Goal: Download file/media

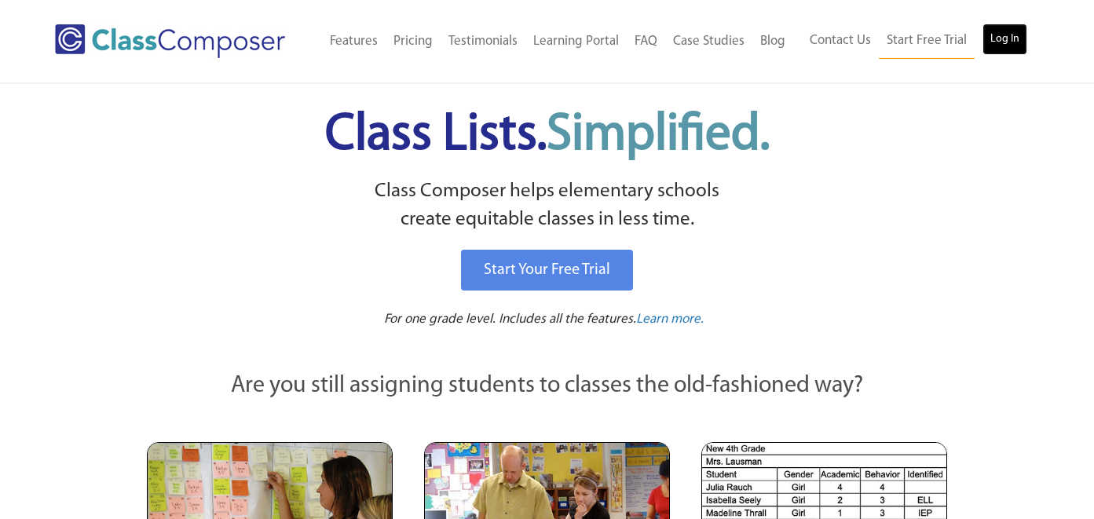
click at [1008, 49] on link "Log In" at bounding box center [1004, 39] width 45 height 31
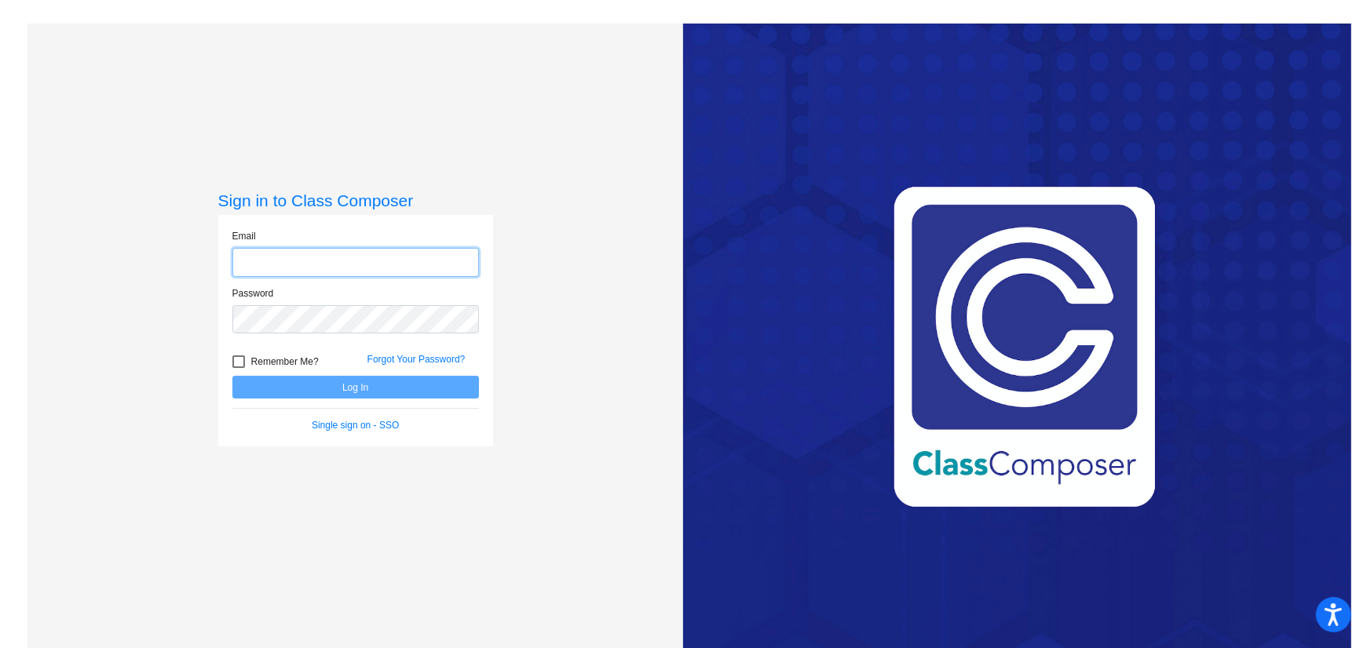
type input "[EMAIL_ADDRESS][DOMAIN_NAME]"
click at [387, 394] on button "Log In" at bounding box center [355, 387] width 247 height 23
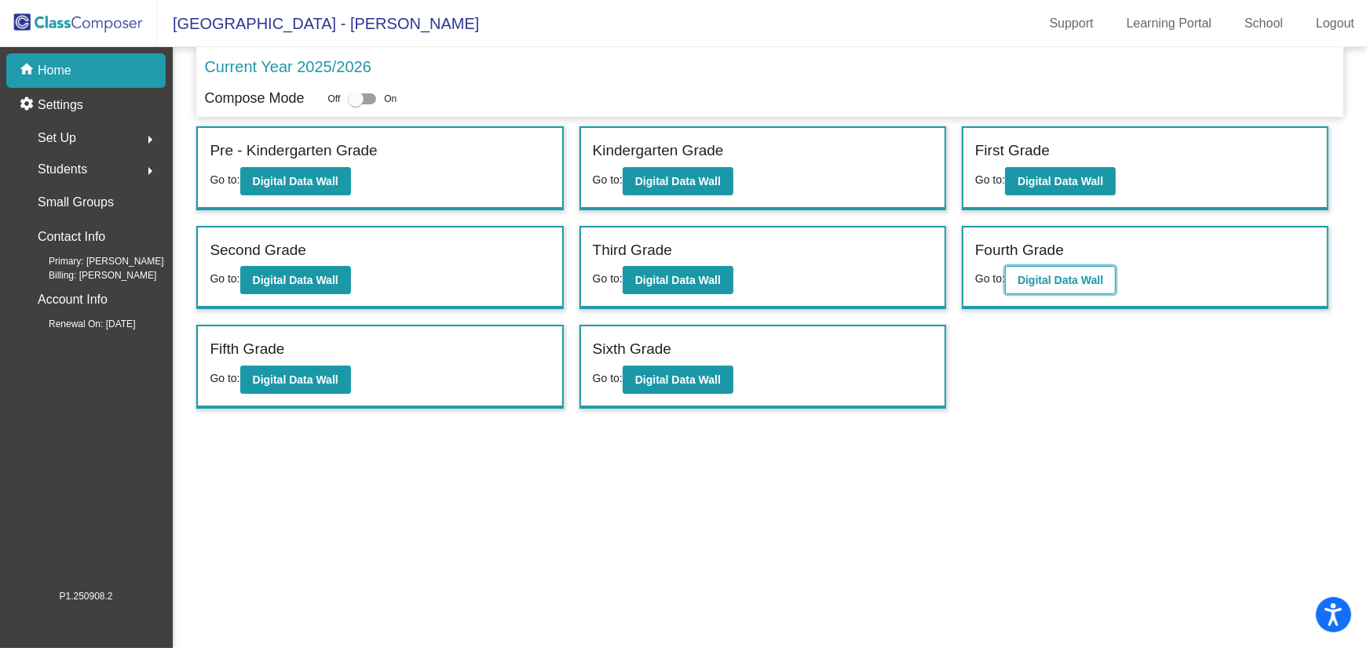
click at [1040, 270] on button "Digital Data Wall" at bounding box center [1060, 280] width 111 height 28
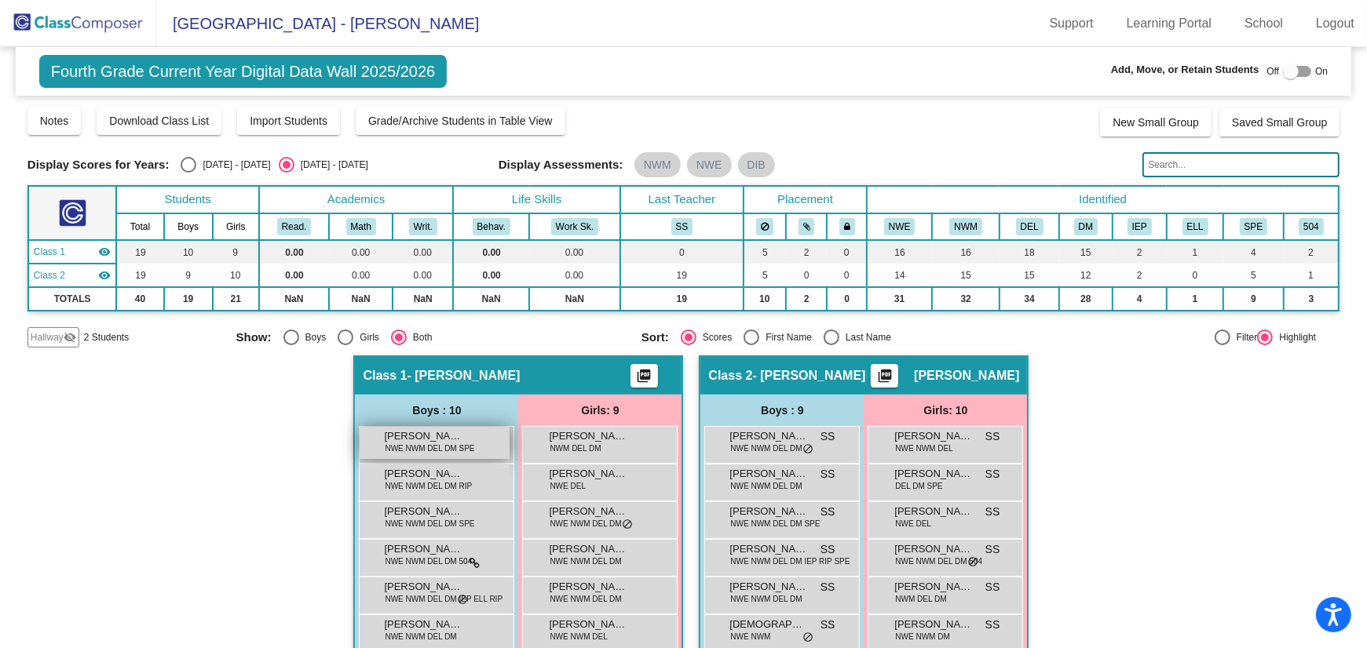
click at [443, 455] on div "[PERSON_NAME] NWE NWM DEL DM SPE lock do_not_disturb_alt" at bounding box center [435, 443] width 150 height 32
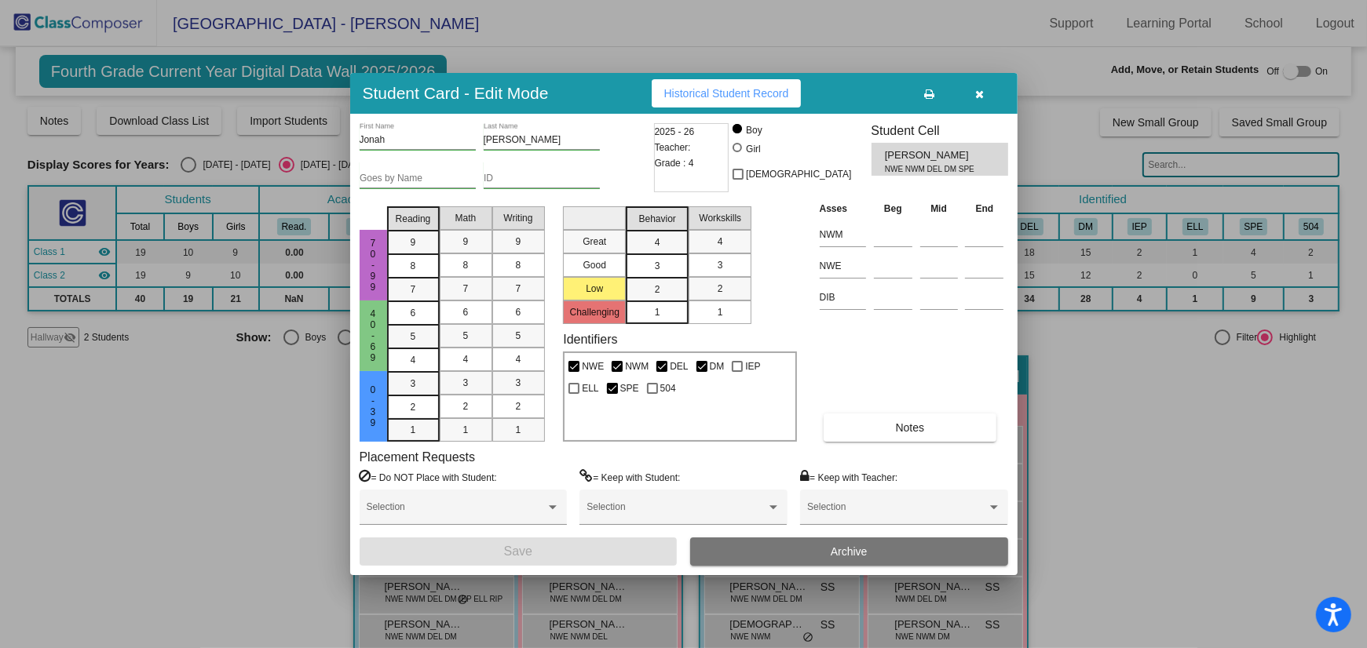
click at [777, 89] on span "Historical Student Record" at bounding box center [726, 93] width 125 height 13
click at [977, 93] on icon "button" at bounding box center [979, 94] width 9 height 11
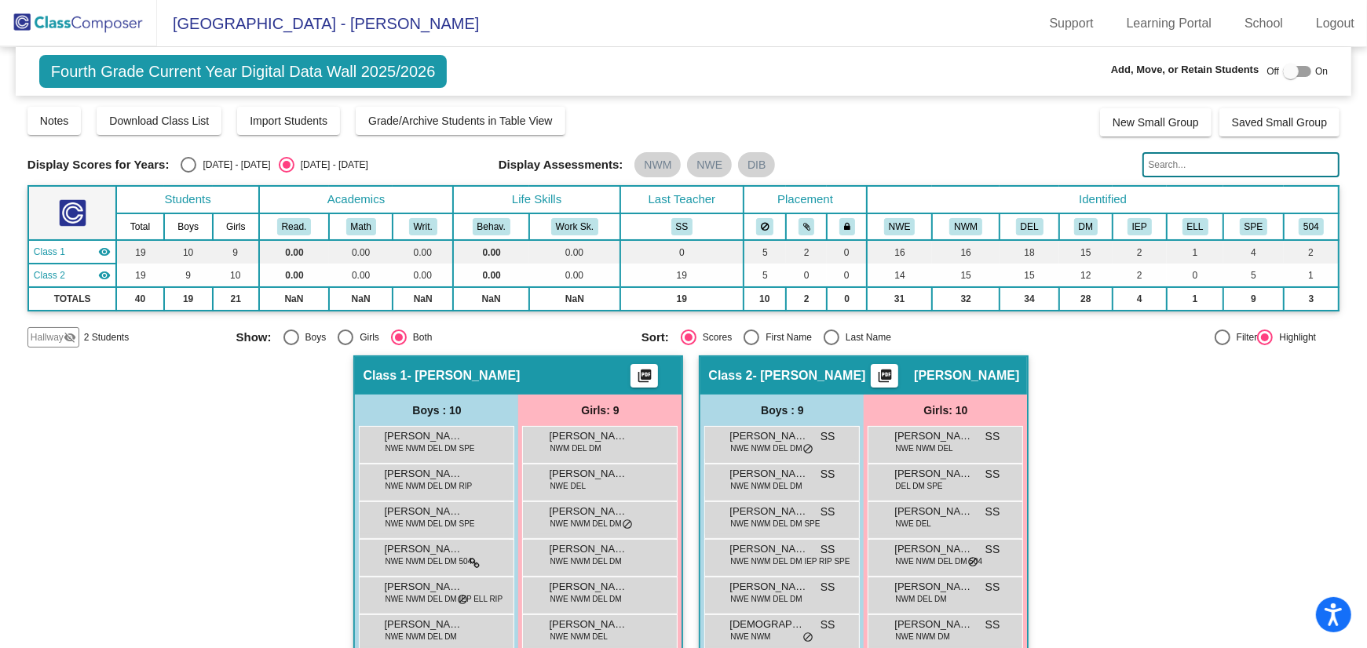
click at [53, 340] on span "Hallway" at bounding box center [47, 338] width 33 height 14
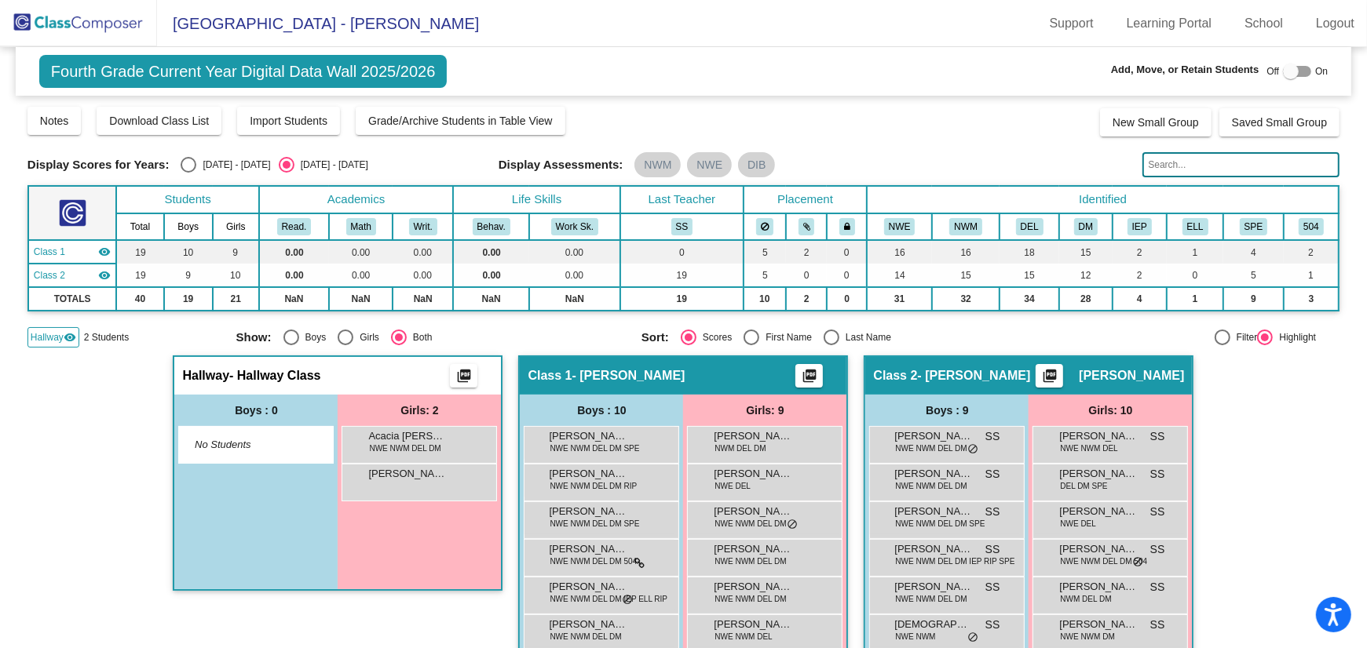
click at [53, 340] on span "Hallway" at bounding box center [47, 338] width 33 height 14
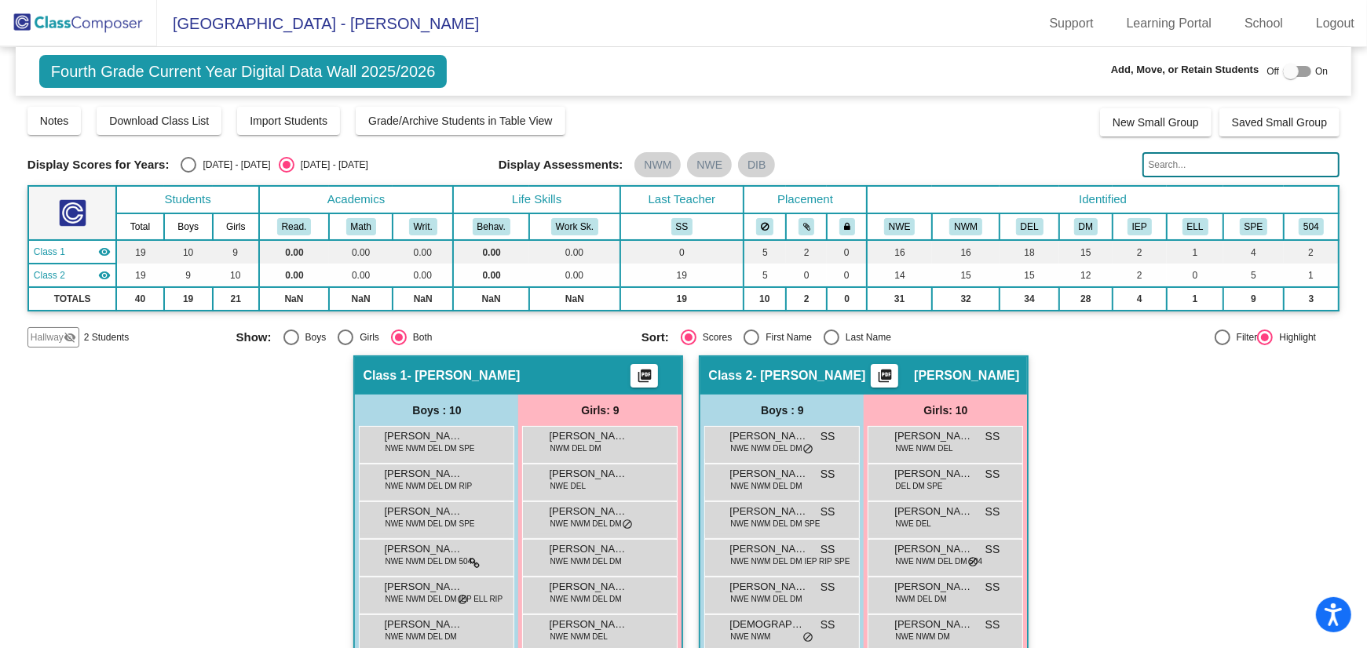
click at [54, 27] on img at bounding box center [78, 23] width 157 height 46
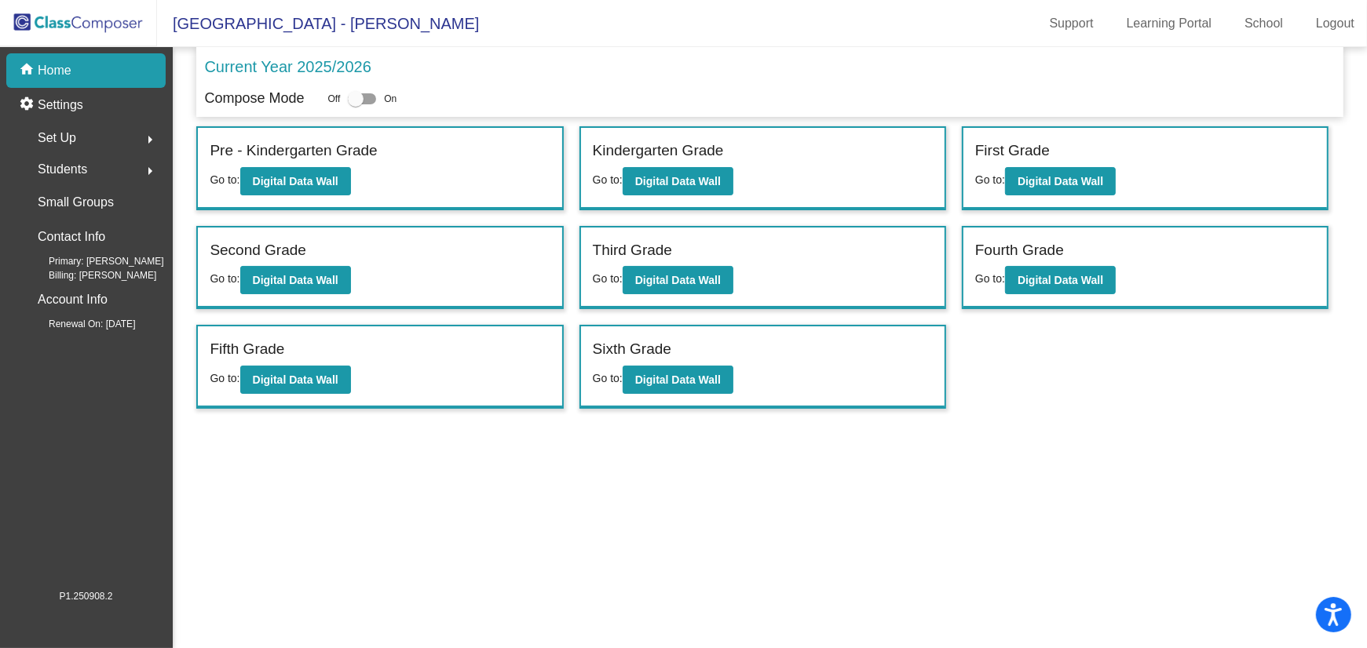
click at [112, 171] on div "Students arrow_right" at bounding box center [91, 169] width 150 height 31
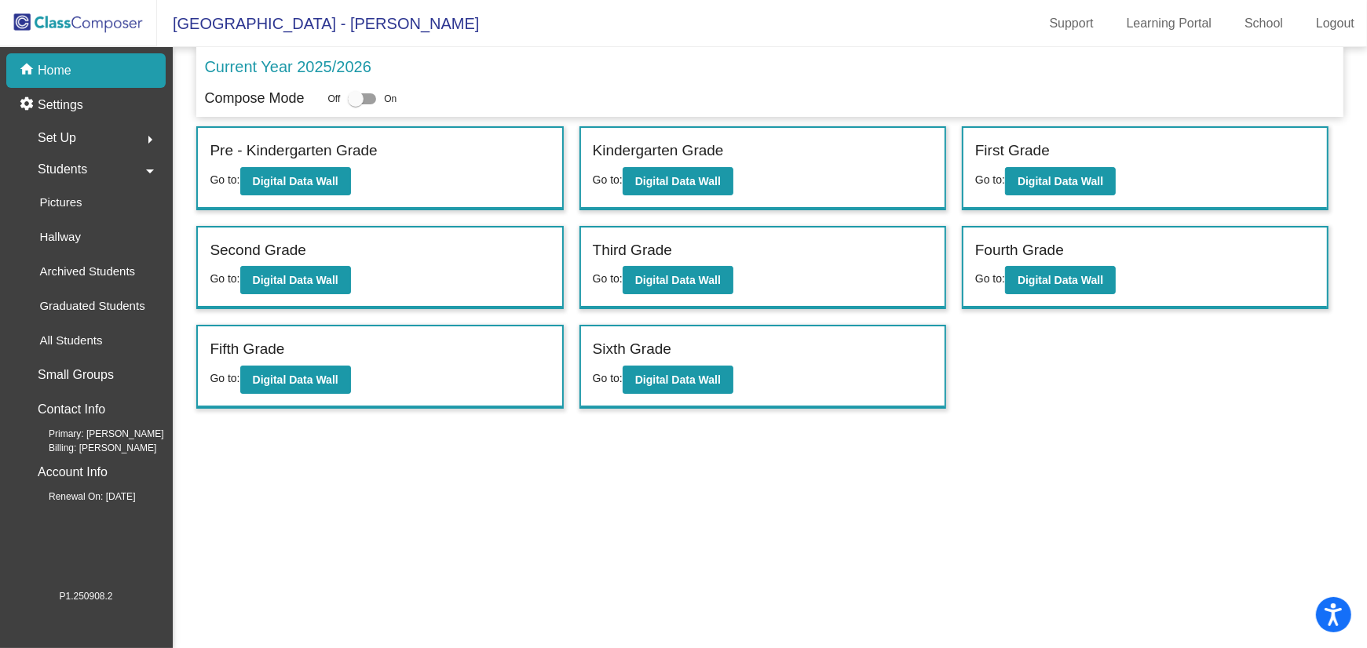
click at [103, 173] on div "Students arrow_drop_down" at bounding box center [91, 169] width 150 height 31
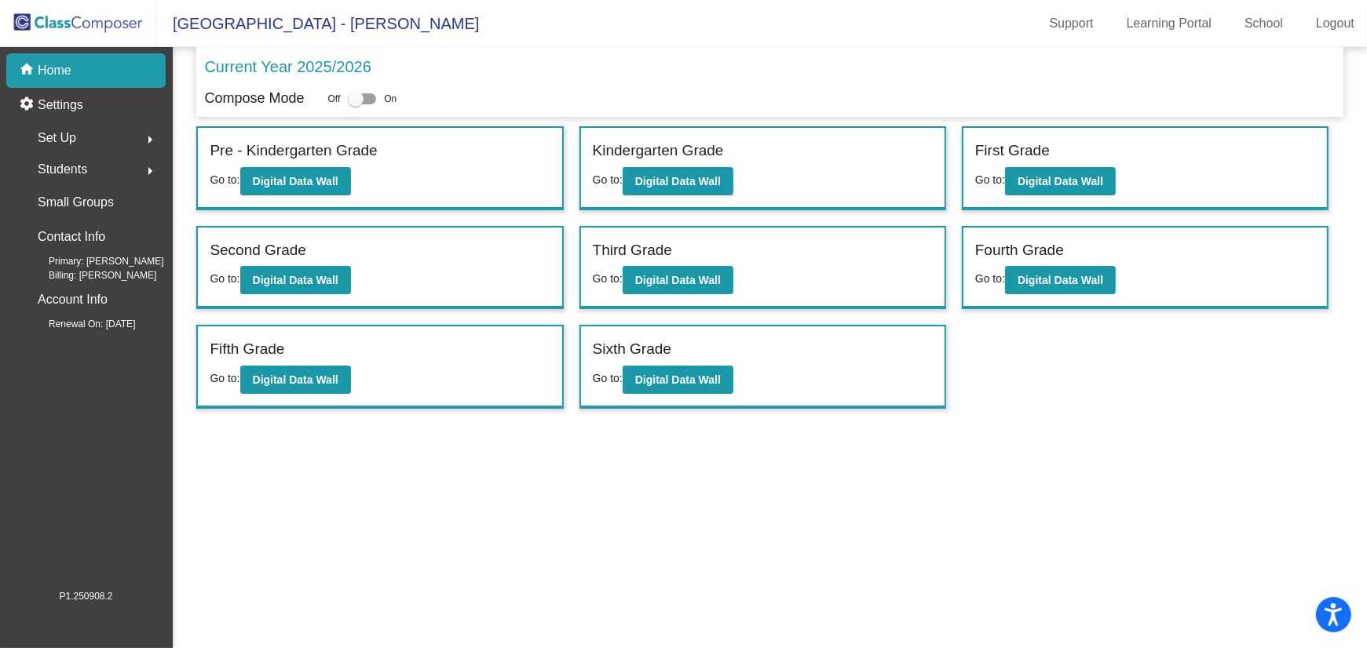
click at [97, 134] on div "Set Up arrow_right" at bounding box center [91, 137] width 150 height 31
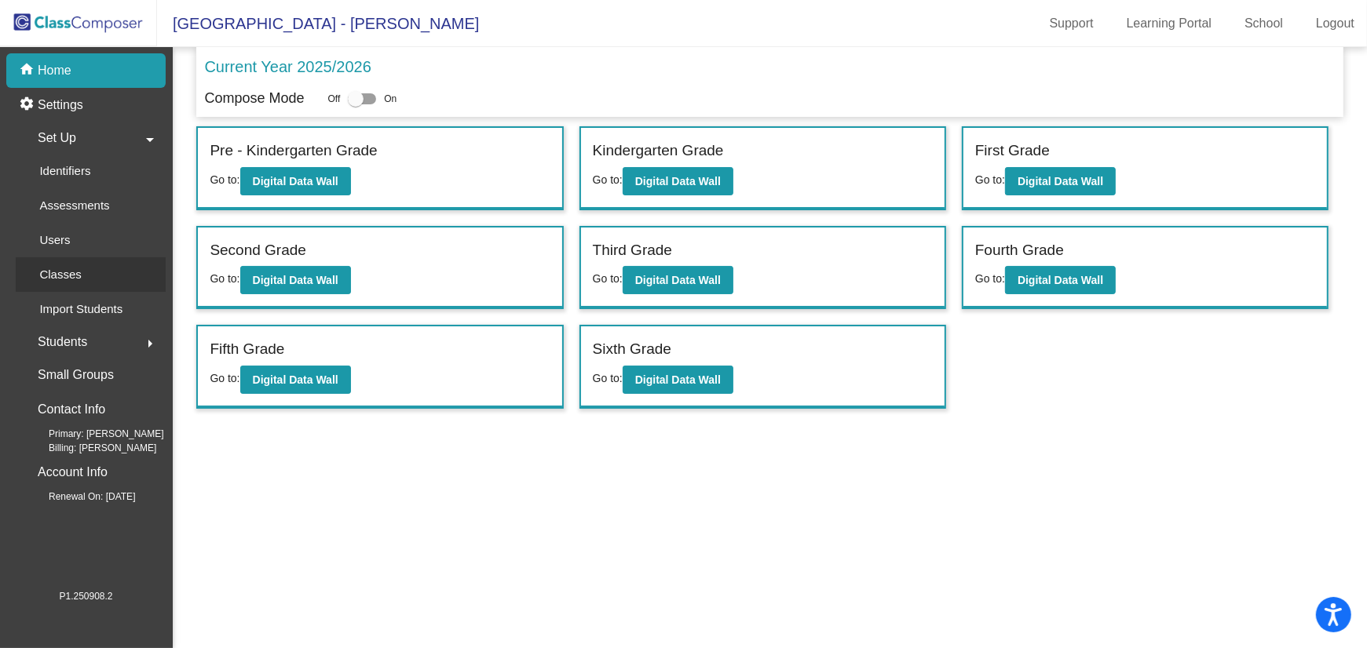
click at [95, 277] on link "Classes" at bounding box center [91, 275] width 150 height 35
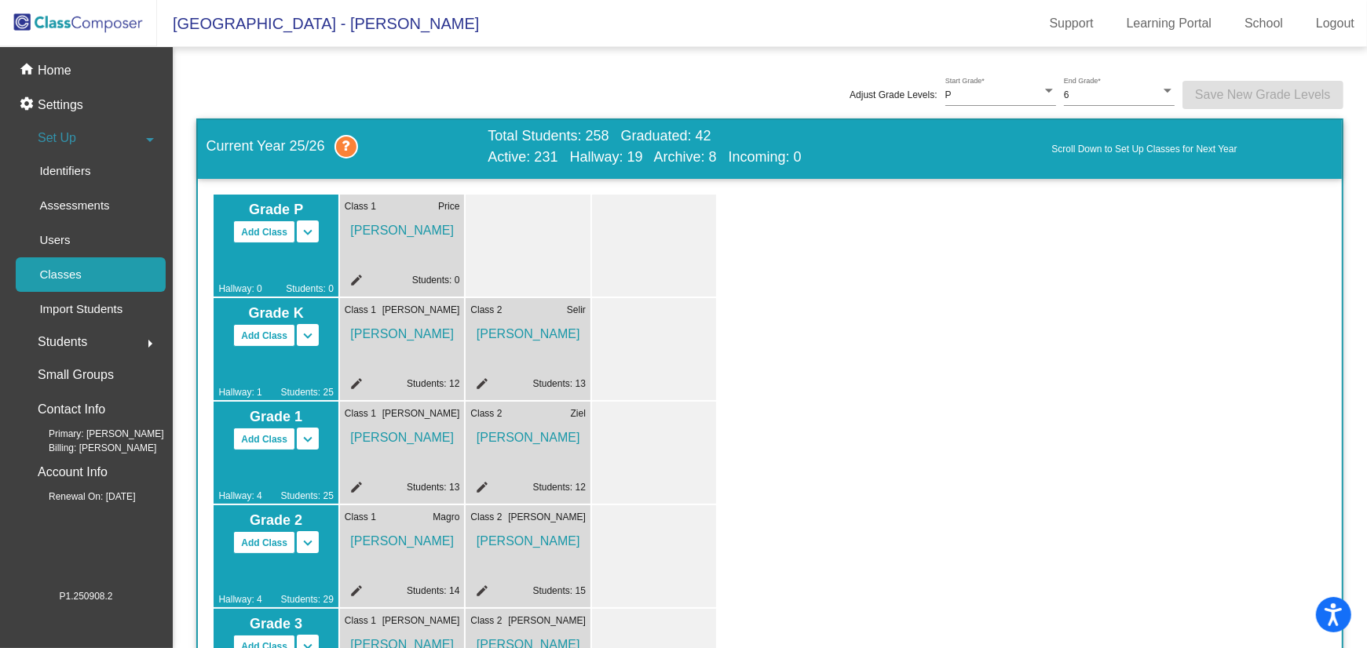
click at [99, 342] on div "Students arrow_right" at bounding box center [91, 342] width 150 height 31
click at [99, 342] on p "All Students" at bounding box center [70, 340] width 63 height 19
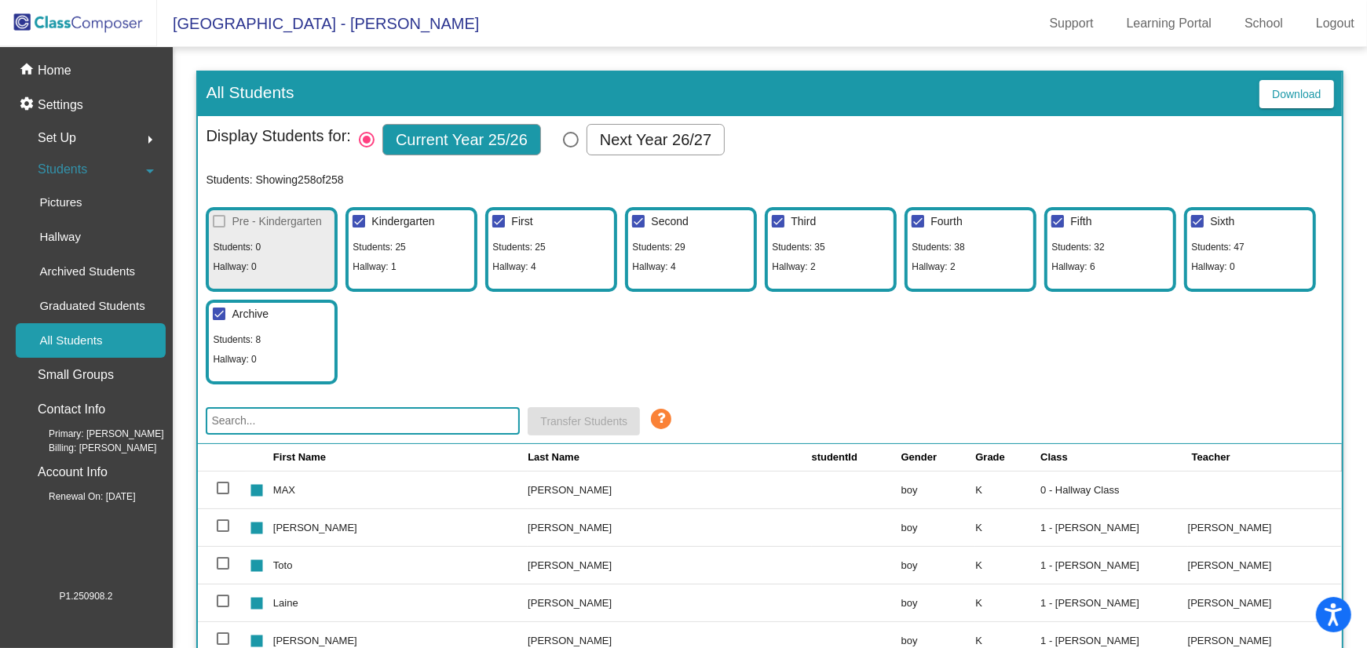
click at [358, 216] on div at bounding box center [359, 221] width 13 height 13
click at [358, 228] on input "Kindergarten" at bounding box center [358, 228] width 1 height 1
checkbox input "false"
click at [503, 223] on div at bounding box center [498, 221] width 13 height 13
click at [499, 228] on input "First" at bounding box center [498, 228] width 1 height 1
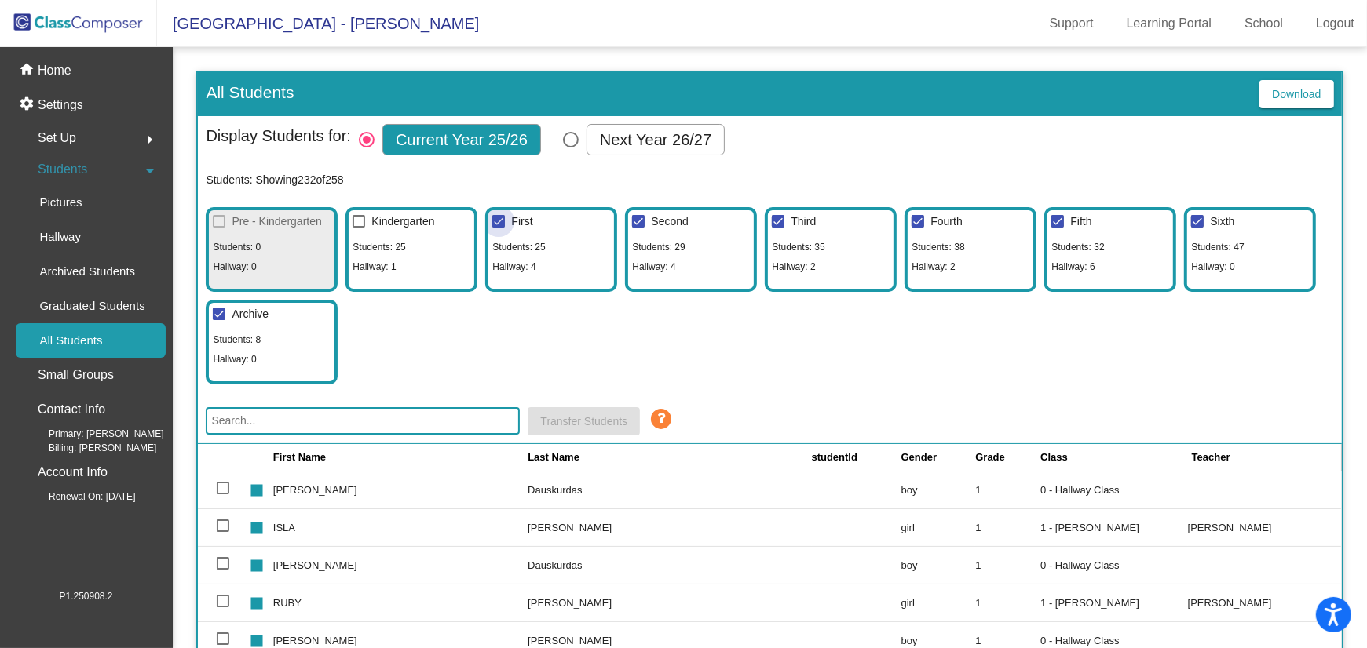
checkbox input "false"
click at [642, 218] on div at bounding box center [638, 221] width 13 height 13
click at [638, 228] on input "Second" at bounding box center [638, 228] width 1 height 1
checkbox input "false"
click at [780, 215] on div at bounding box center [778, 221] width 13 height 13
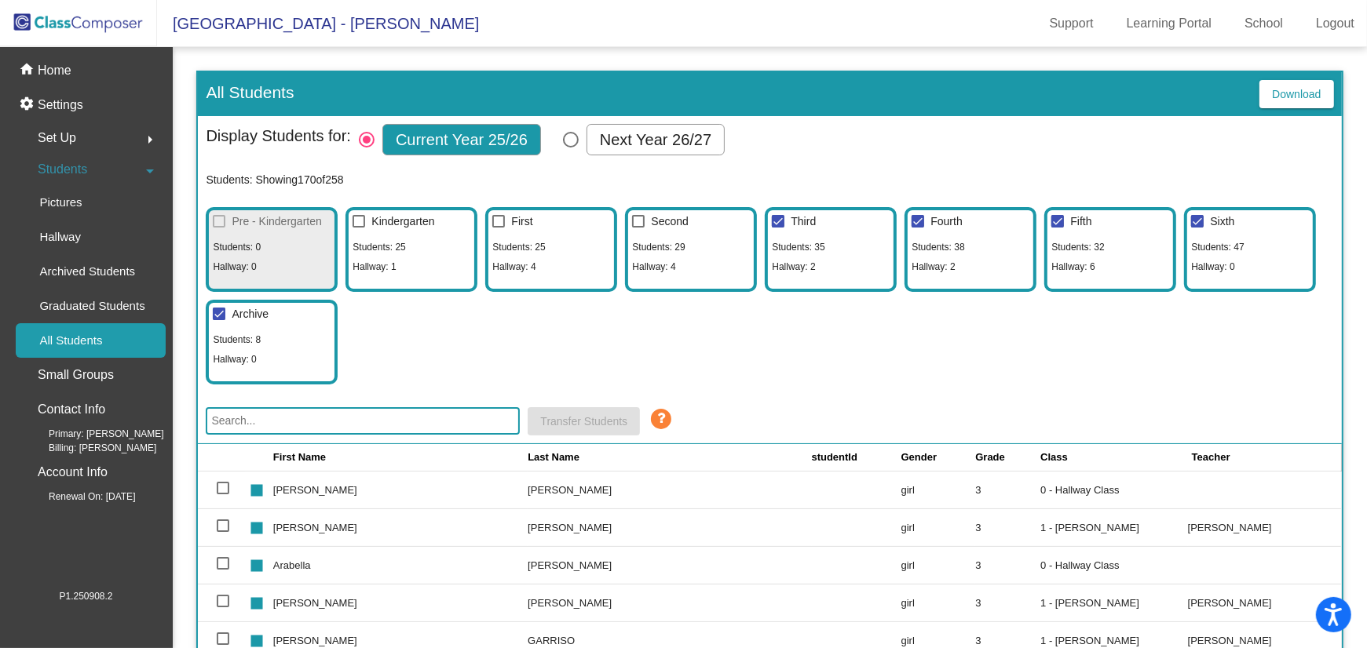
click at [778, 228] on input "Third" at bounding box center [777, 228] width 1 height 1
checkbox input "false"
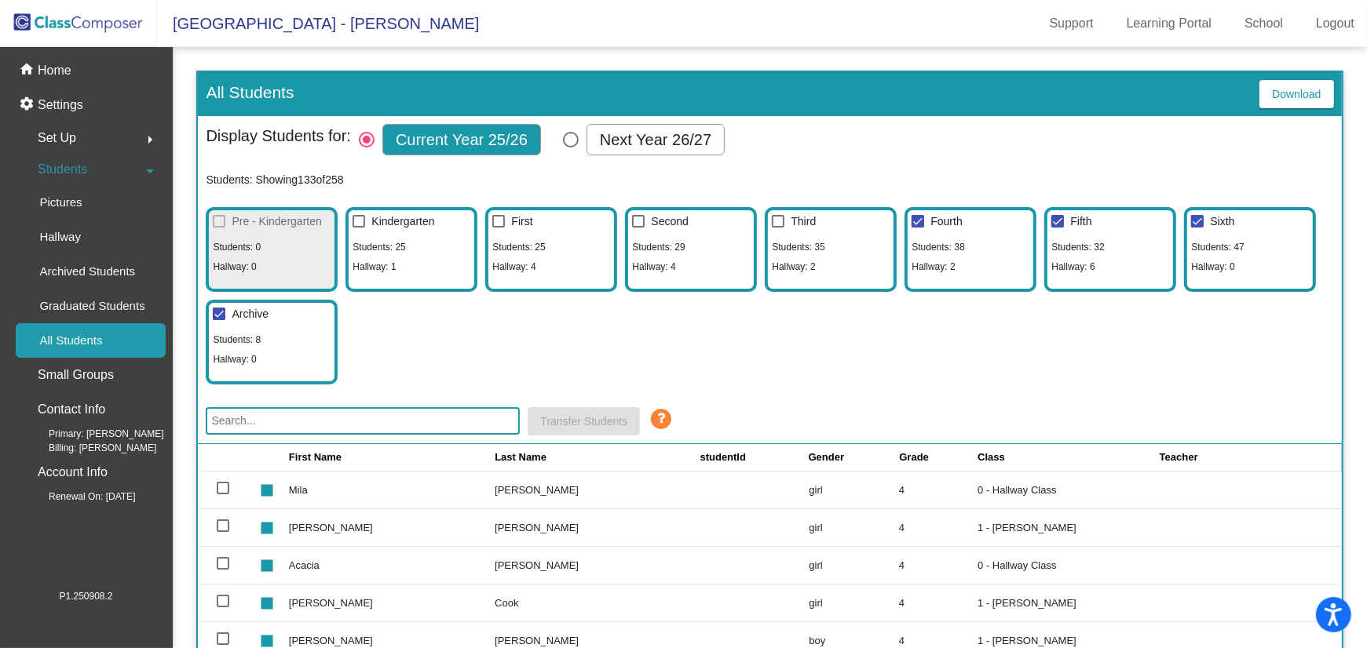
click at [1060, 223] on div at bounding box center [1057, 221] width 13 height 13
click at [1058, 228] on input "Fifth" at bounding box center [1057, 228] width 1 height 1
checkbox input "false"
click at [1201, 215] on div at bounding box center [1197, 221] width 13 height 13
click at [1197, 228] on input "Sixth" at bounding box center [1197, 228] width 1 height 1
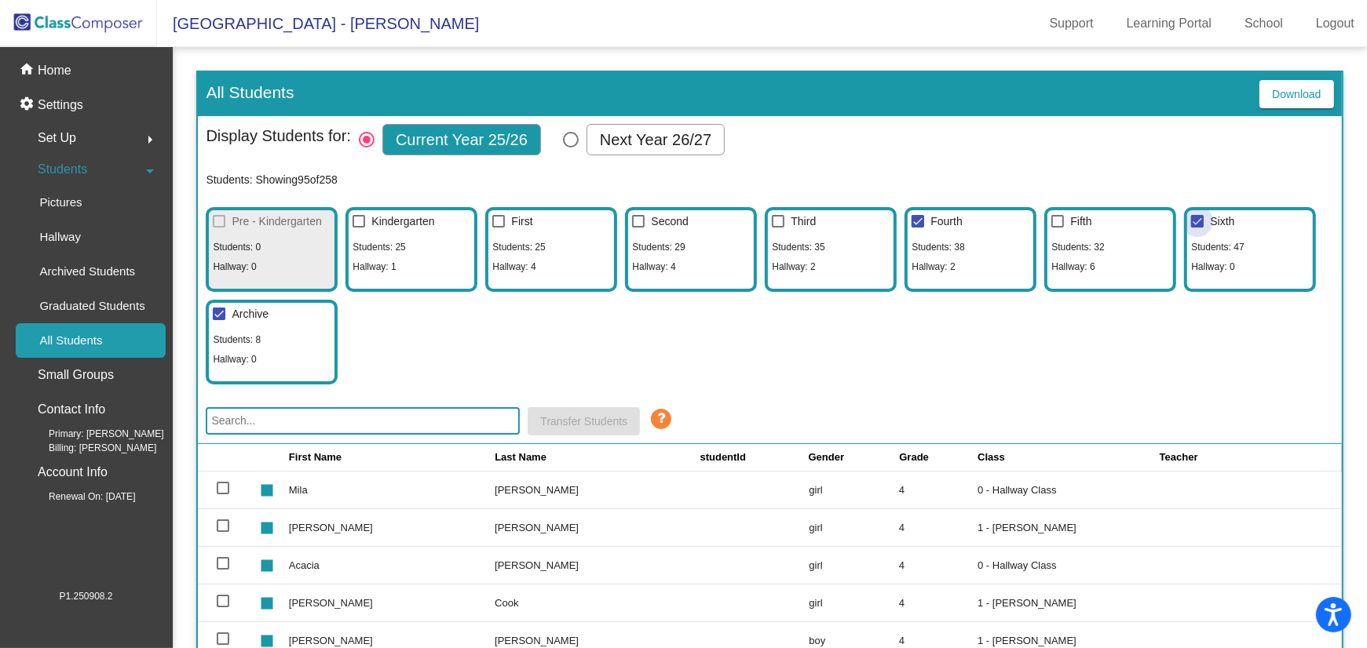
checkbox input "false"
click at [218, 312] on div at bounding box center [219, 314] width 13 height 13
click at [218, 320] on input "Archive" at bounding box center [218, 320] width 1 height 1
checkbox input "false"
click at [1295, 91] on span "Download" at bounding box center [1296, 94] width 49 height 13
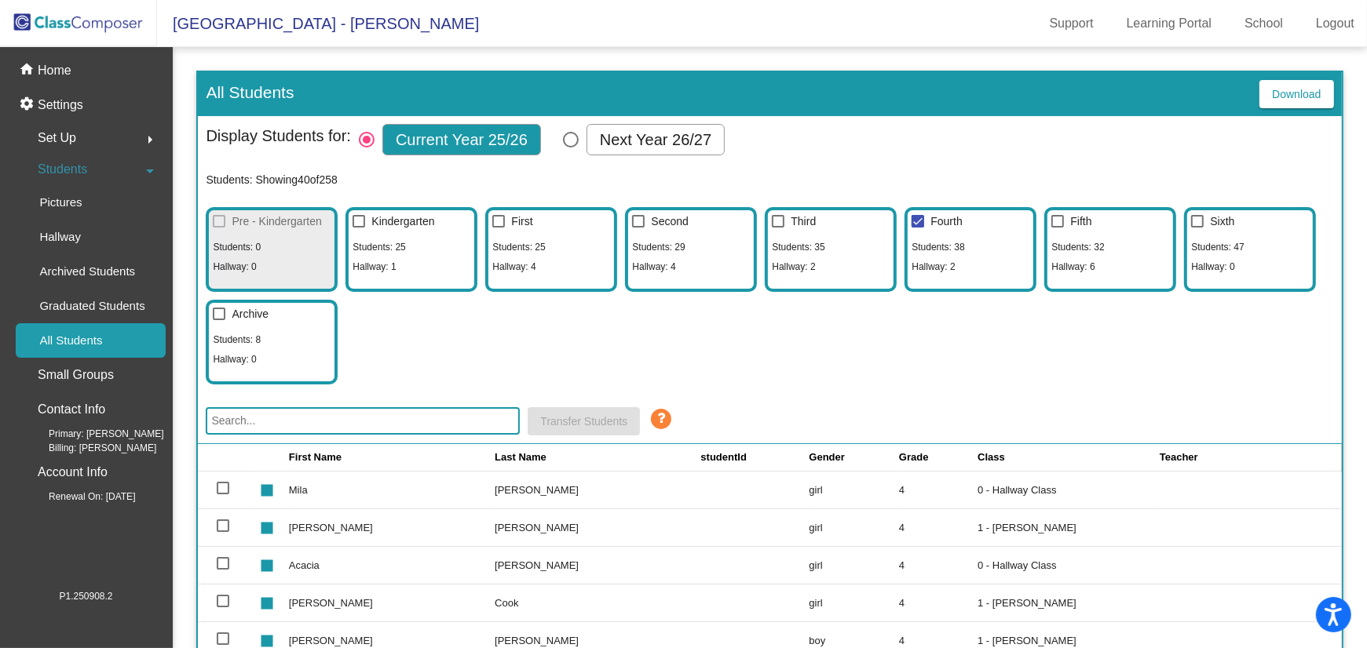
click at [148, 140] on mat-icon "arrow_right" at bounding box center [150, 139] width 19 height 19
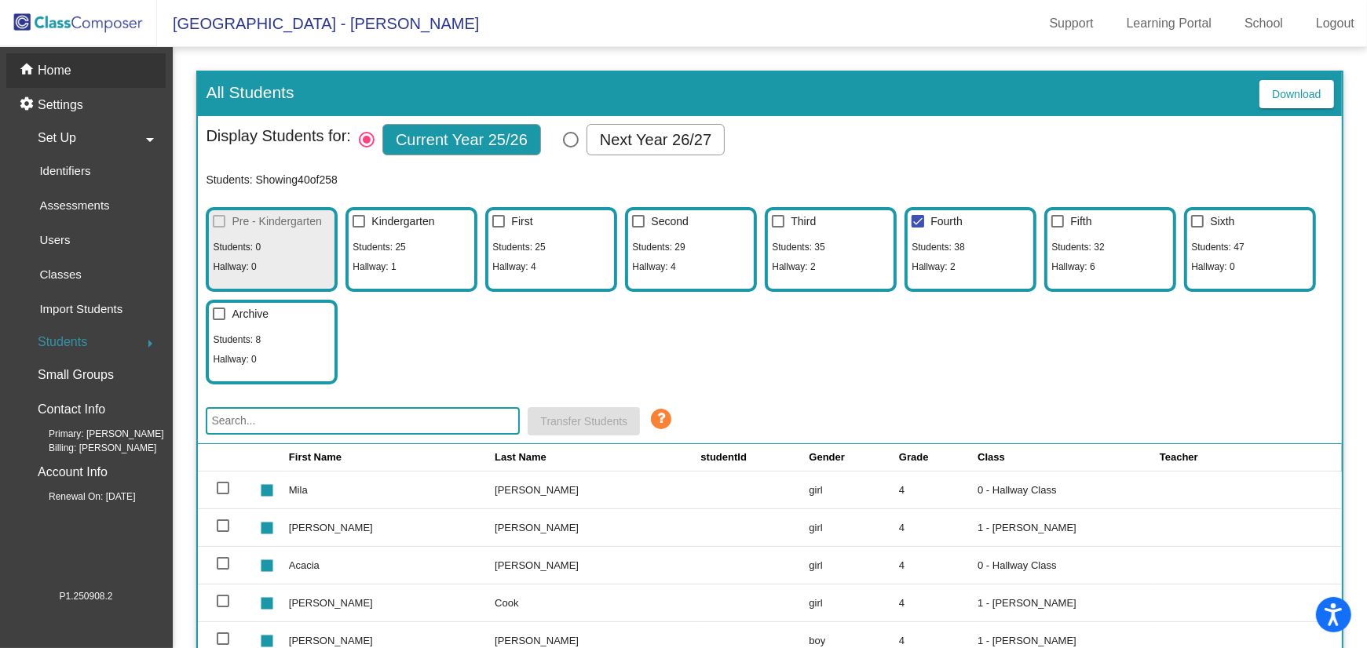
click at [68, 74] on p "Home" at bounding box center [55, 70] width 34 height 19
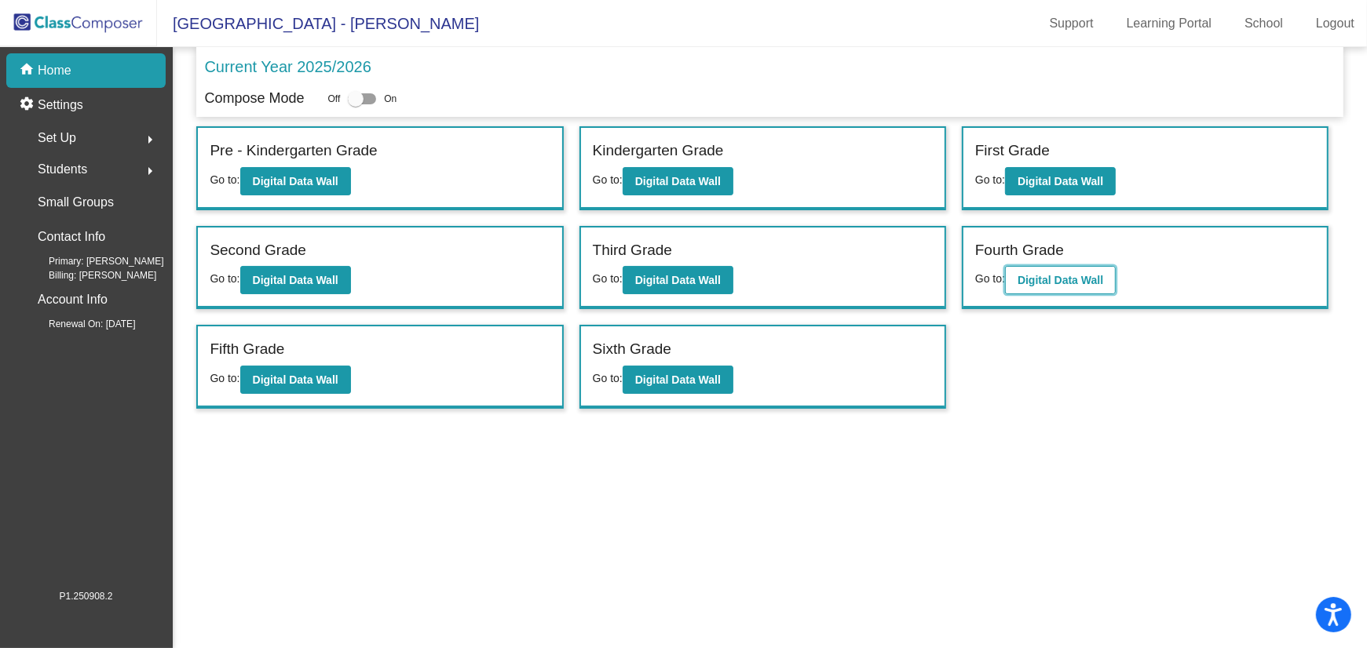
click at [1047, 278] on b "Digital Data Wall" at bounding box center [1061, 280] width 86 height 13
